Goal: Information Seeking & Learning: Learn about a topic

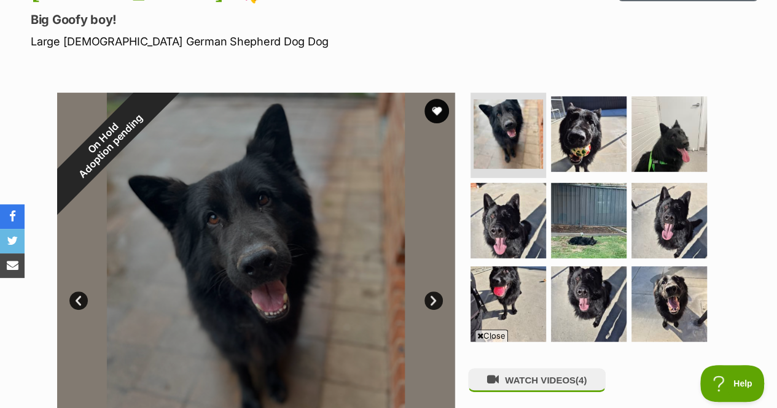
scroll to position [162, 0]
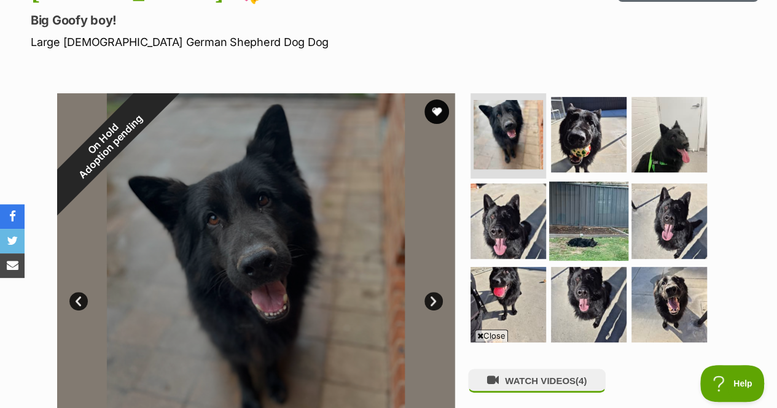
click at [574, 223] on img at bounding box center [588, 221] width 79 height 79
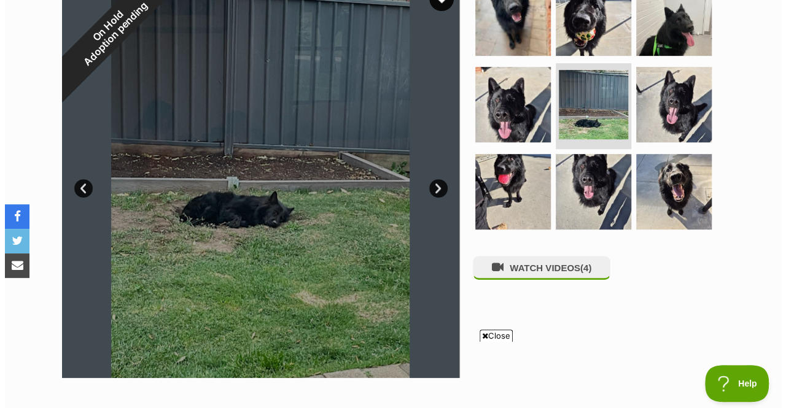
scroll to position [276, 0]
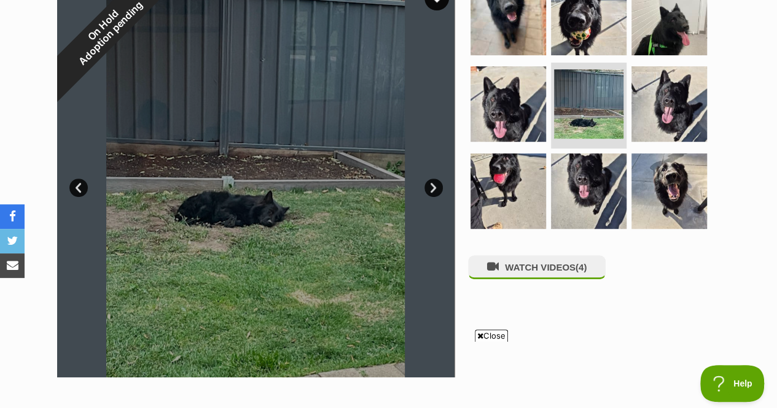
click at [434, 187] on link "Next" at bounding box center [433, 188] width 18 height 18
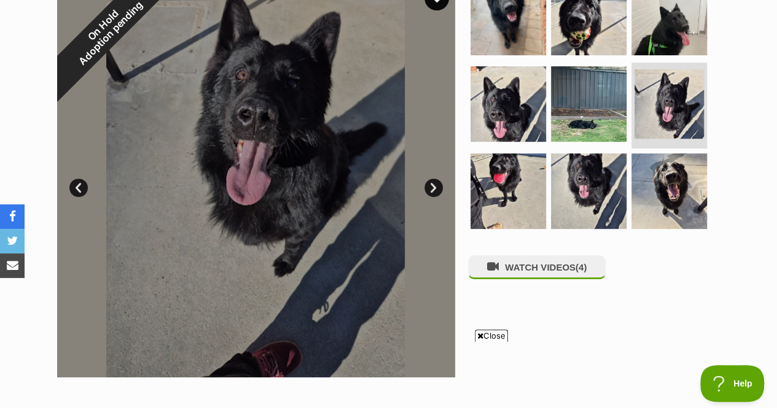
click at [434, 187] on link "Next" at bounding box center [433, 188] width 18 height 18
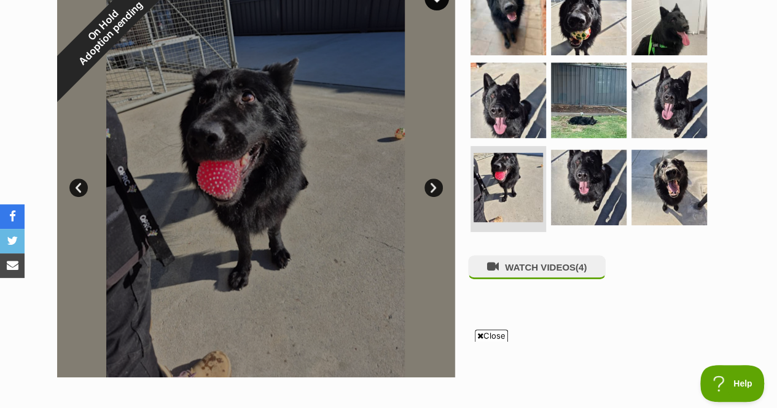
click at [434, 187] on link "Next" at bounding box center [433, 188] width 18 height 18
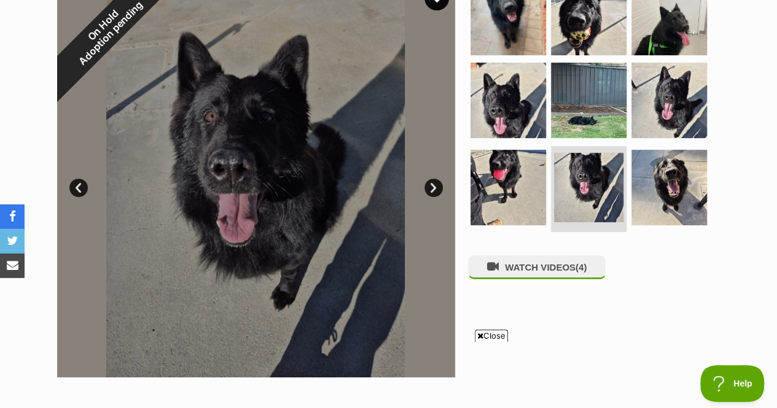
click at [434, 187] on link "Next" at bounding box center [433, 188] width 18 height 18
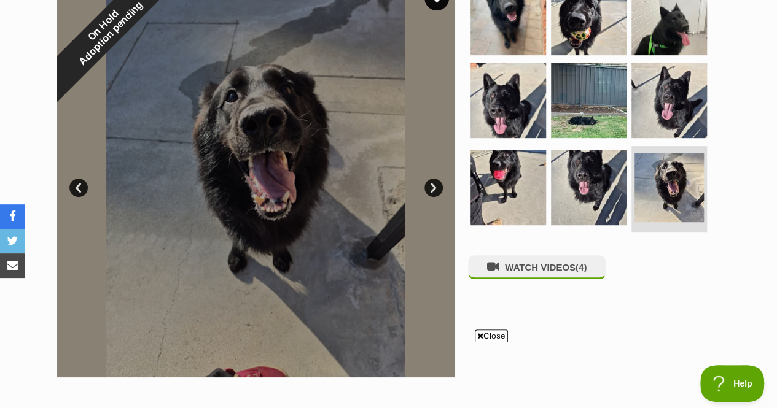
click at [434, 187] on link "Next" at bounding box center [433, 188] width 18 height 18
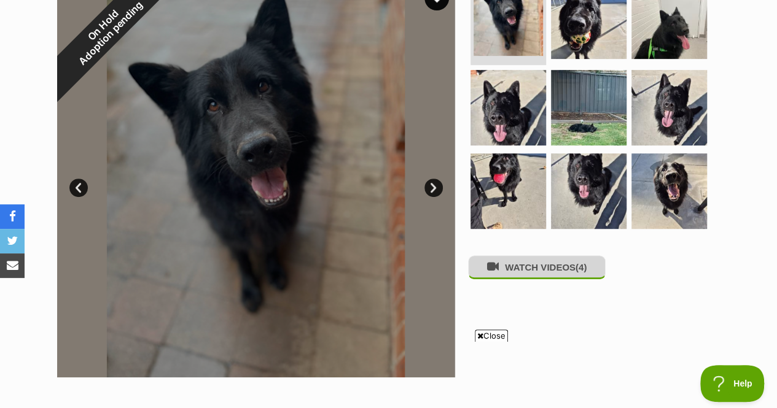
click at [536, 270] on button "WATCH VIDEOS (4)" at bounding box center [537, 267] width 138 height 24
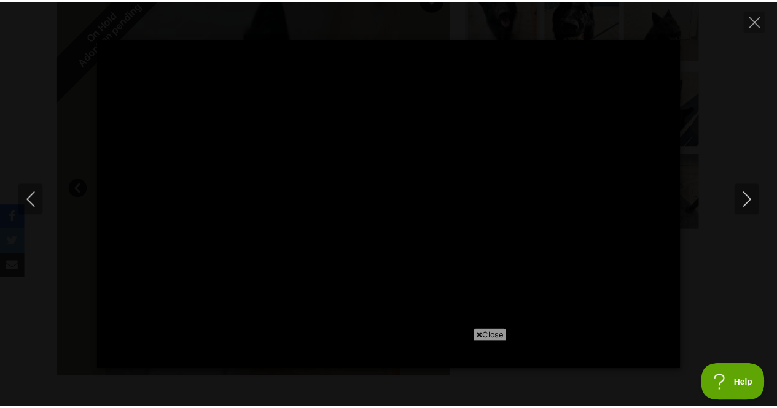
scroll to position [0, 0]
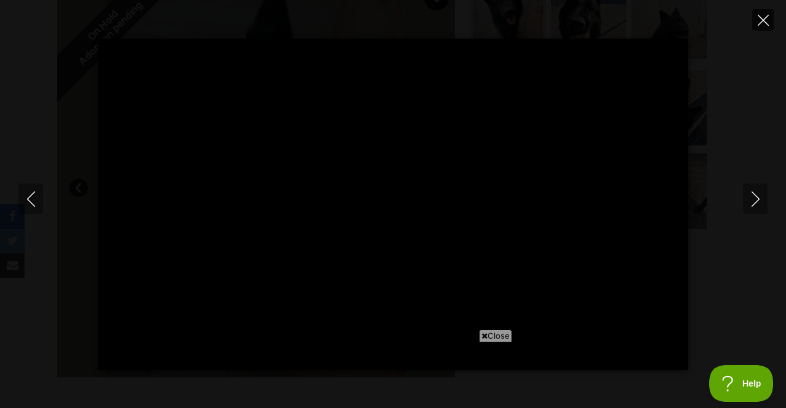
click at [761, 20] on icon "Close" at bounding box center [763, 20] width 11 height 11
type input "96.69"
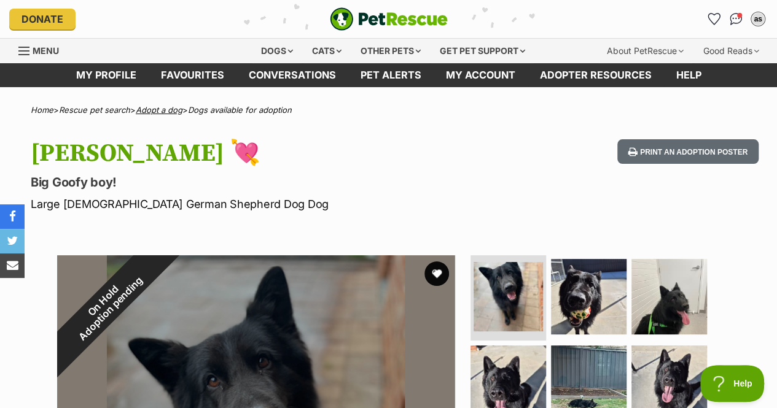
click at [170, 109] on link "Adopt a dog" at bounding box center [159, 110] width 47 height 10
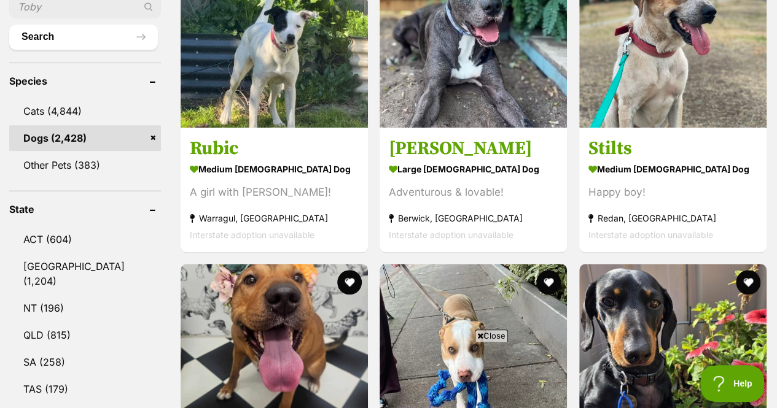
scroll to position [462, 0]
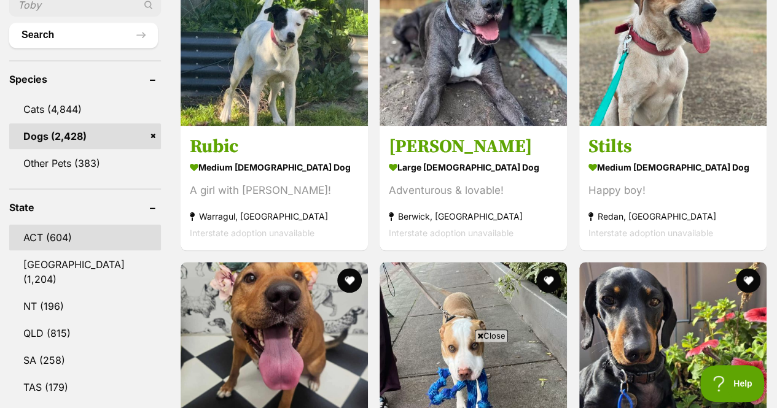
click at [55, 238] on link "ACT (604)" at bounding box center [85, 238] width 152 height 26
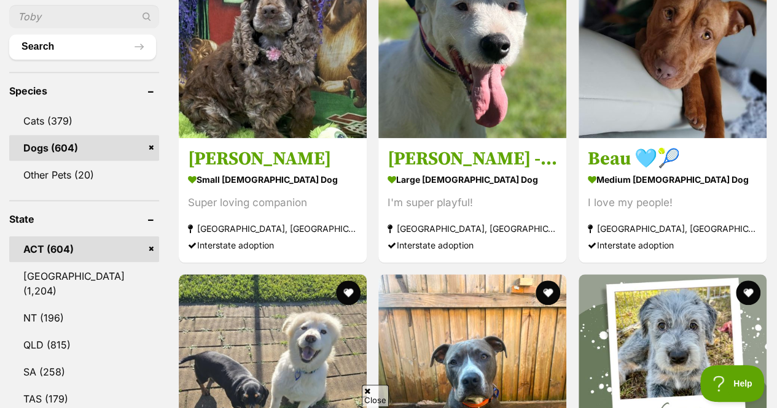
scroll to position [457, 0]
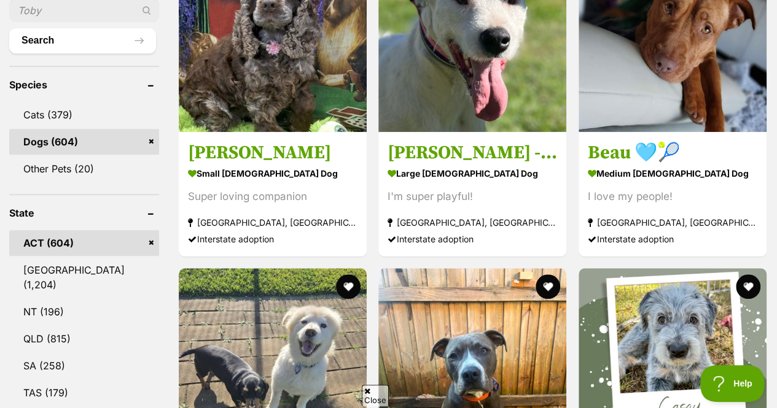
click at [55, 242] on link "ACT (604)" at bounding box center [84, 243] width 150 height 26
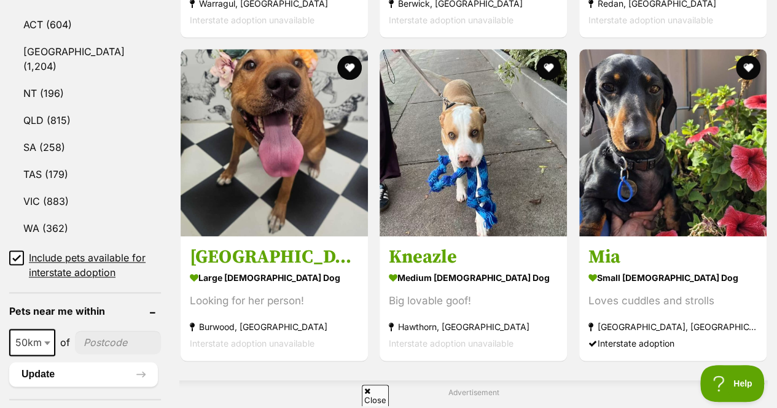
scroll to position [685, 0]
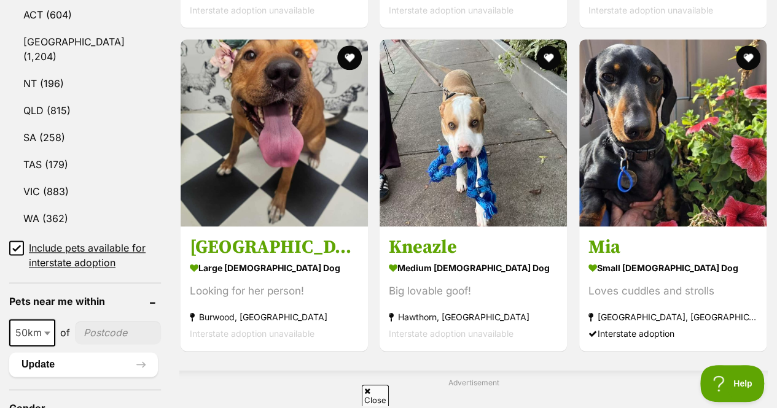
click at [14, 244] on icon at bounding box center [16, 248] width 9 height 9
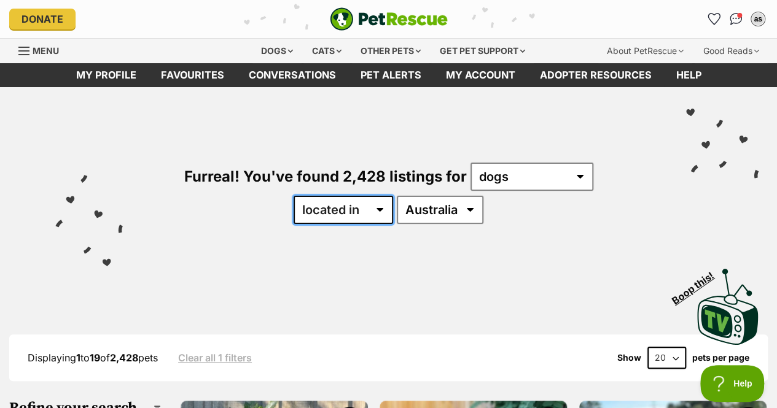
click at [380, 213] on select "available in located in" at bounding box center [343, 210] width 99 height 28
select select "enabled"
click at [294, 196] on select "available in located in" at bounding box center [343, 210] width 99 height 28
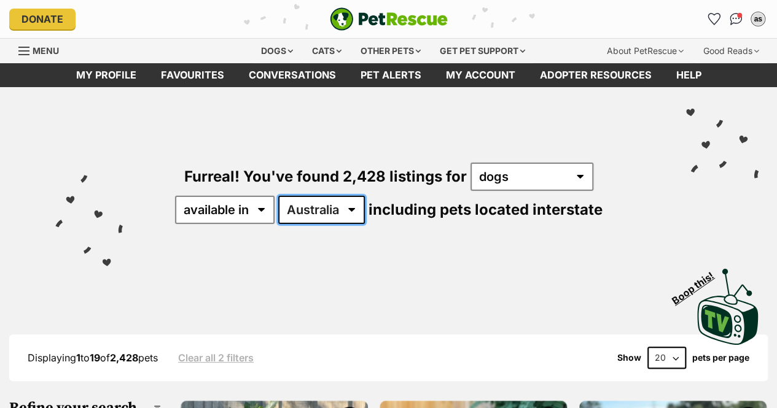
click at [349, 206] on select "[GEOGRAPHIC_DATA] [GEOGRAPHIC_DATA] [GEOGRAPHIC_DATA] [GEOGRAPHIC_DATA] [GEOGRA…" at bounding box center [321, 210] width 87 height 28
select select "ACT"
click at [279, 196] on select "[GEOGRAPHIC_DATA] [GEOGRAPHIC_DATA] [GEOGRAPHIC_DATA] [GEOGRAPHIC_DATA] [GEOGRA…" at bounding box center [321, 210] width 87 height 28
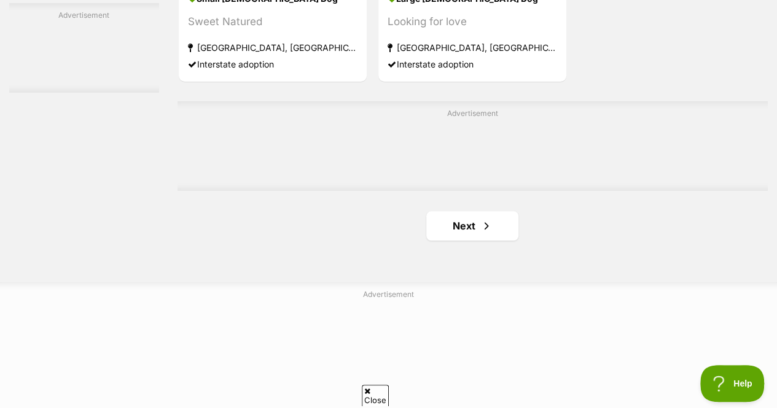
scroll to position [2811, 0]
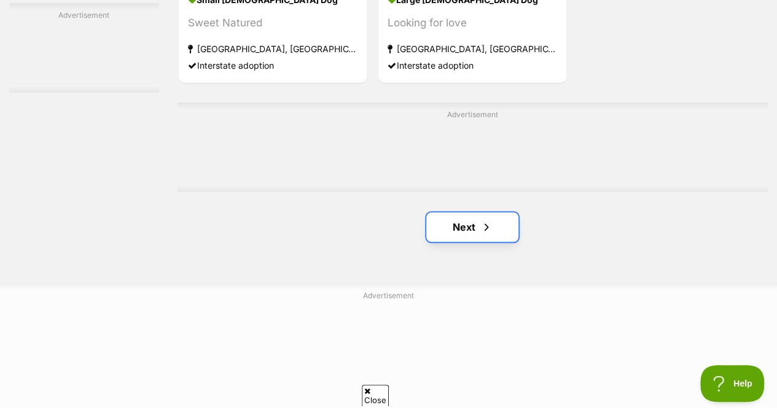
click at [462, 240] on link "Next" at bounding box center [472, 227] width 92 height 29
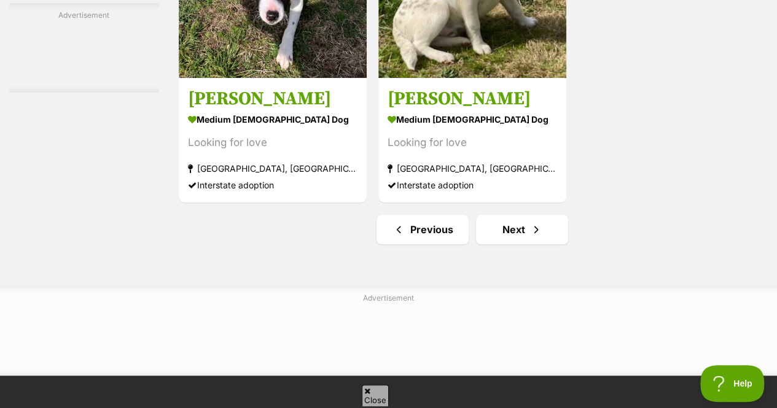
scroll to position [2812, 0]
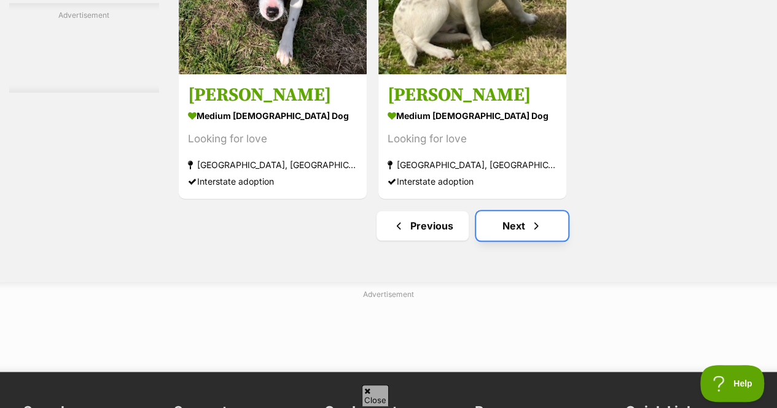
click at [510, 240] on link "Next" at bounding box center [522, 225] width 92 height 29
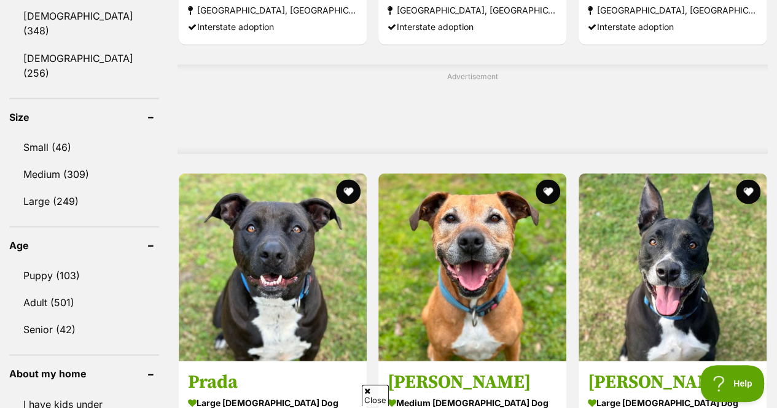
scroll to position [1152, 0]
